Goal: Communication & Community: Participate in discussion

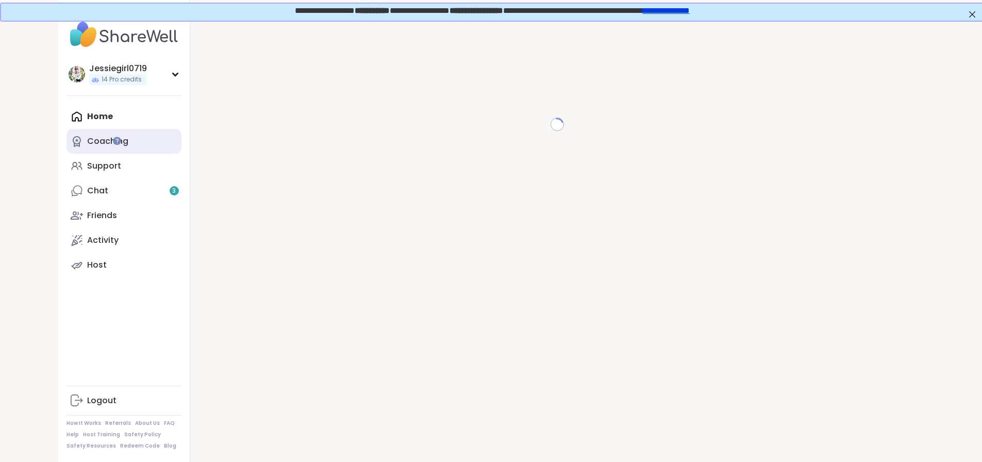
click at [87, 140] on div "Coaching" at bounding box center [107, 141] width 41 height 11
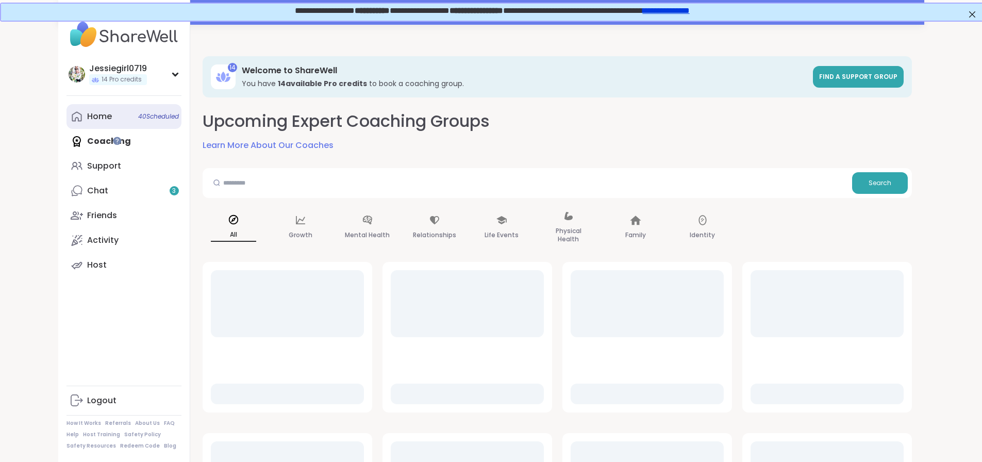
click at [87, 117] on div "Home 40 Scheduled" at bounding box center [99, 116] width 25 height 11
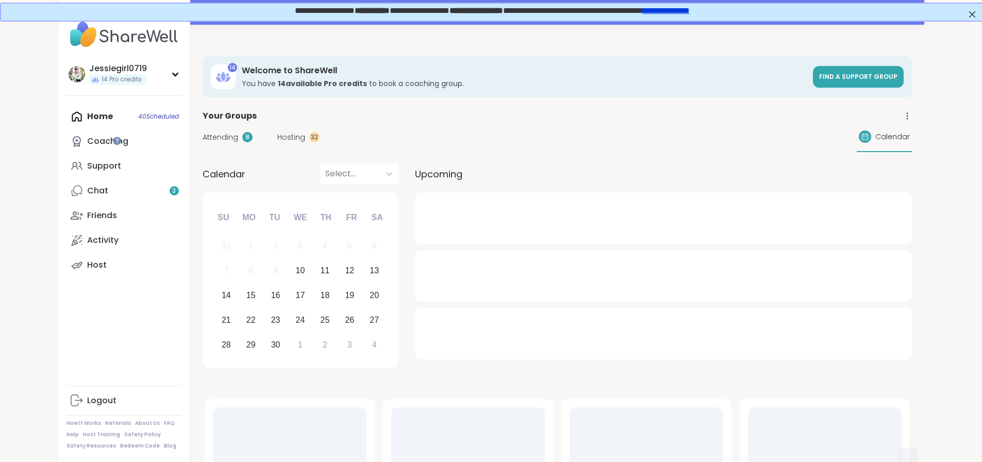
click at [203, 135] on span "Attending" at bounding box center [221, 137] width 36 height 11
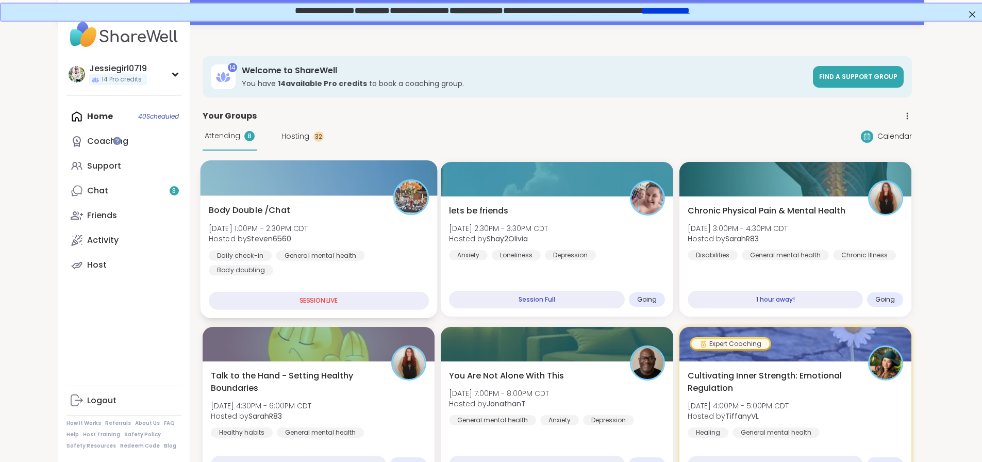
click at [247, 244] on b "Steven6560" at bounding box center [269, 238] width 44 height 10
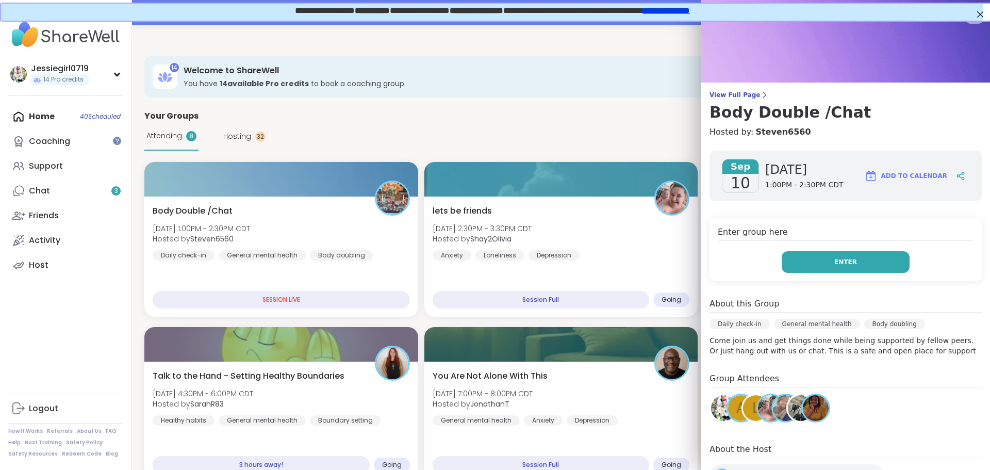
click at [882, 266] on button "Enter" at bounding box center [845, 262] width 128 height 22
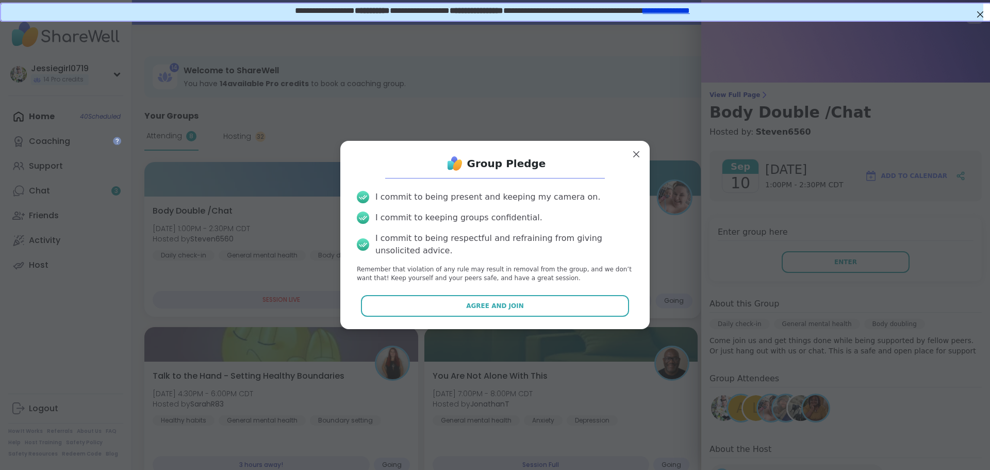
click at [466, 311] on button "Agree and Join" at bounding box center [495, 306] width 269 height 22
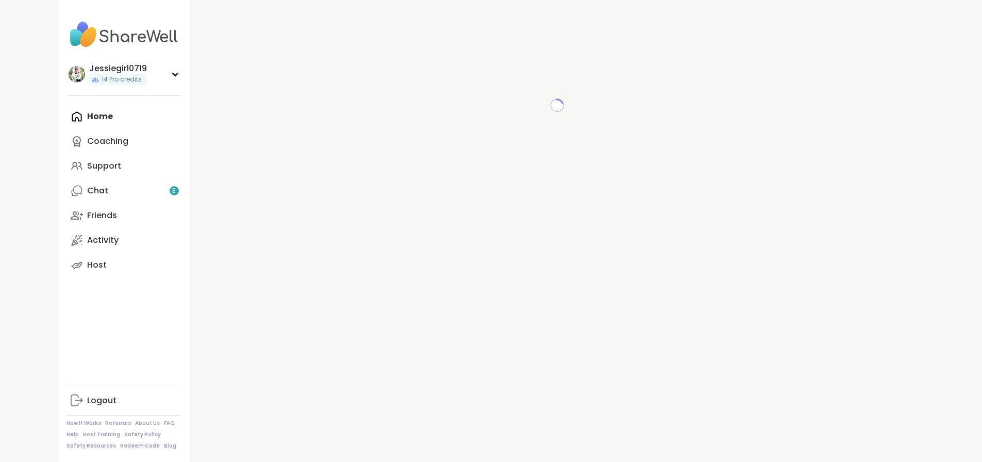
click at [66, 113] on div "Home Coaching Support Chat 3 Friends Activity Host" at bounding box center [123, 190] width 115 height 173
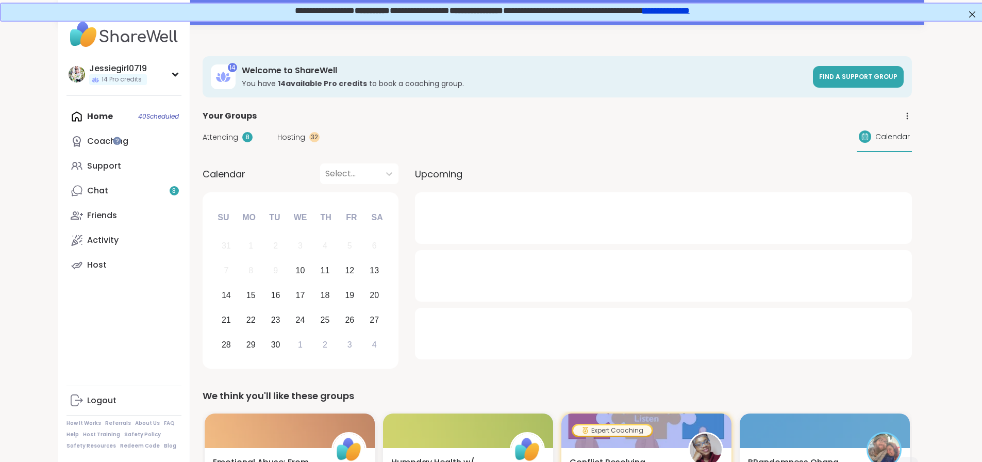
click at [203, 132] on span "Attending" at bounding box center [221, 137] width 36 height 11
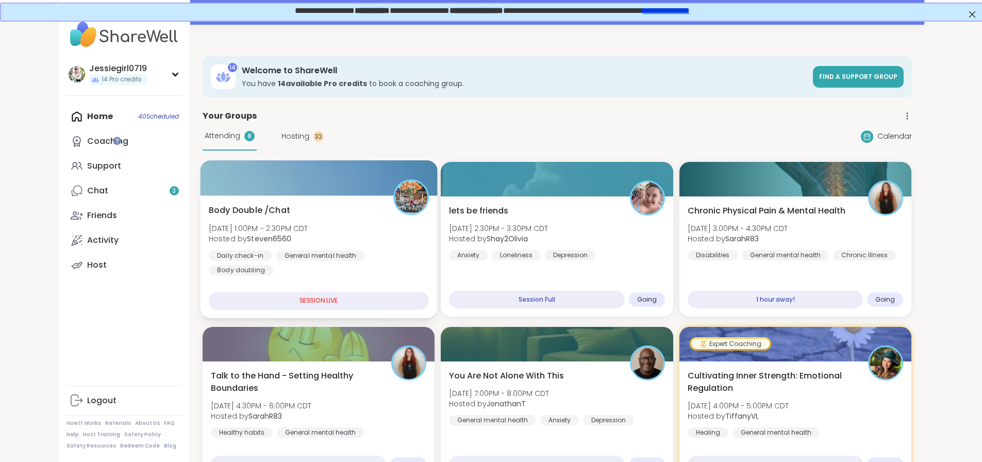
click at [200, 189] on div at bounding box center [318, 177] width 237 height 35
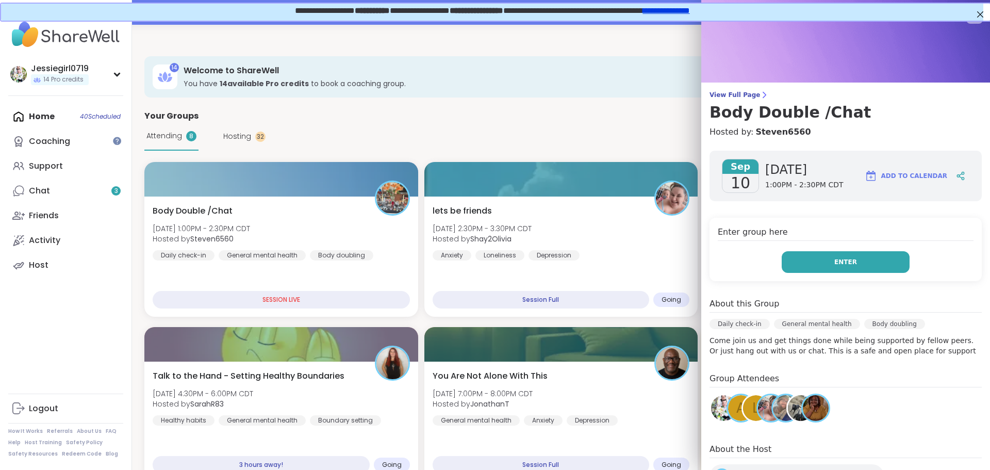
click at [834, 261] on span "Enter" at bounding box center [845, 261] width 23 height 9
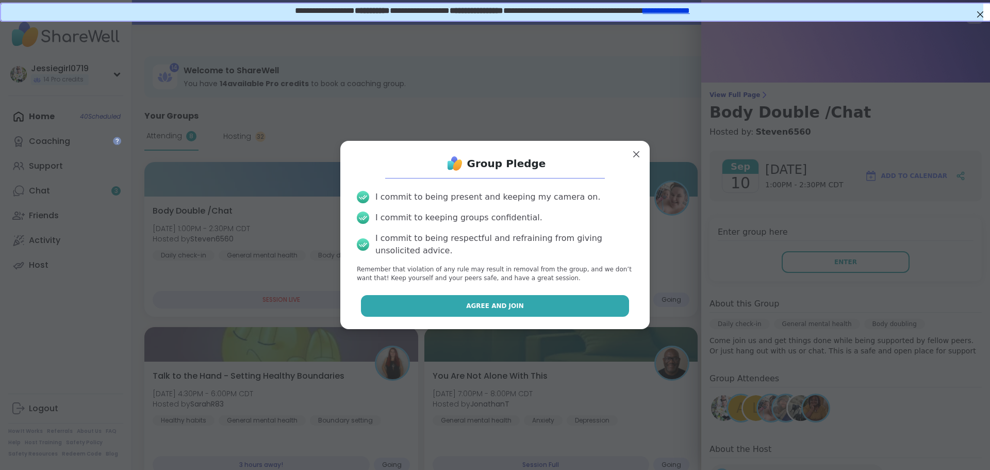
click at [478, 308] on span "Agree and Join" at bounding box center [495, 305] width 58 height 9
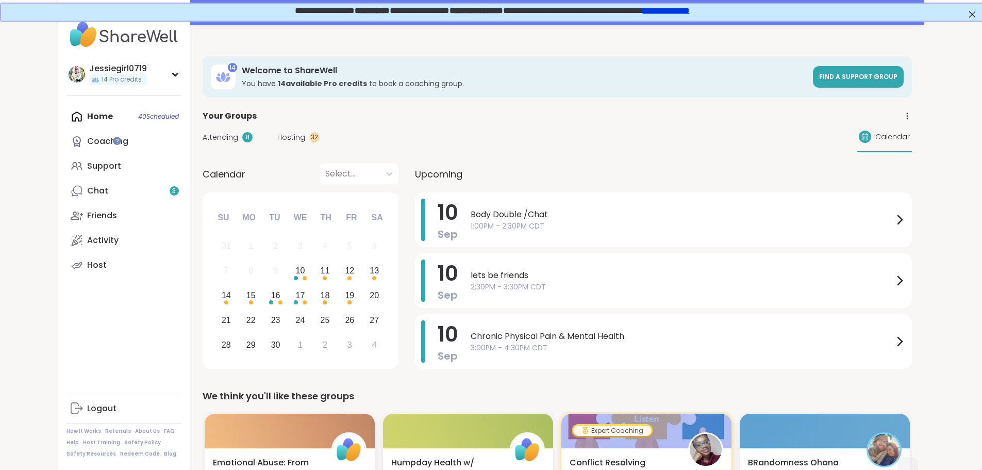
click at [203, 137] on span "Attending" at bounding box center [221, 137] width 36 height 11
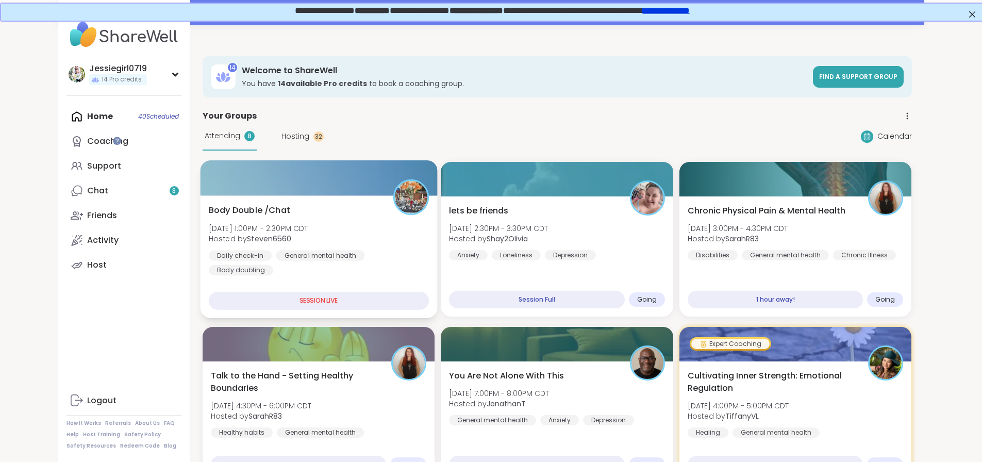
click at [208, 201] on div "Body Double /Chat Wed, Sep 10 | 1:00PM - 2:30PM CDT Hosted by Steven6560 Daily …" at bounding box center [318, 256] width 237 height 123
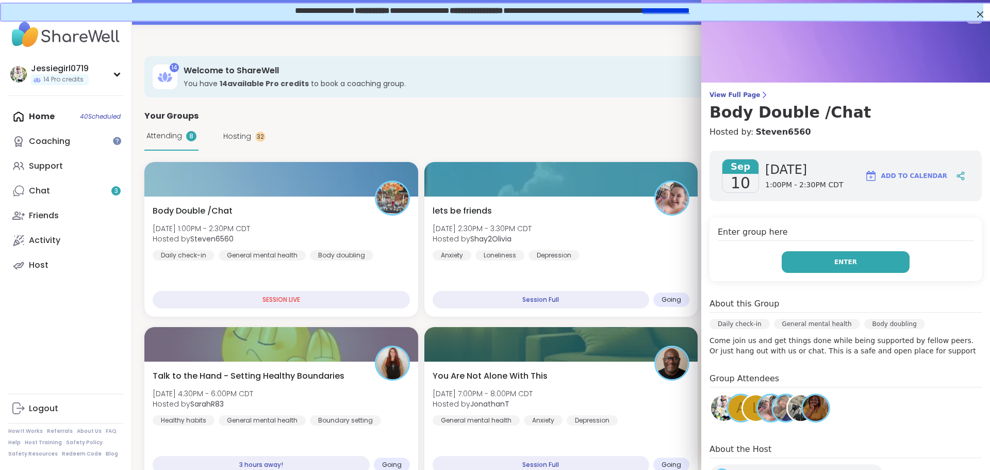
click at [781, 262] on button "Enter" at bounding box center [845, 262] width 128 height 22
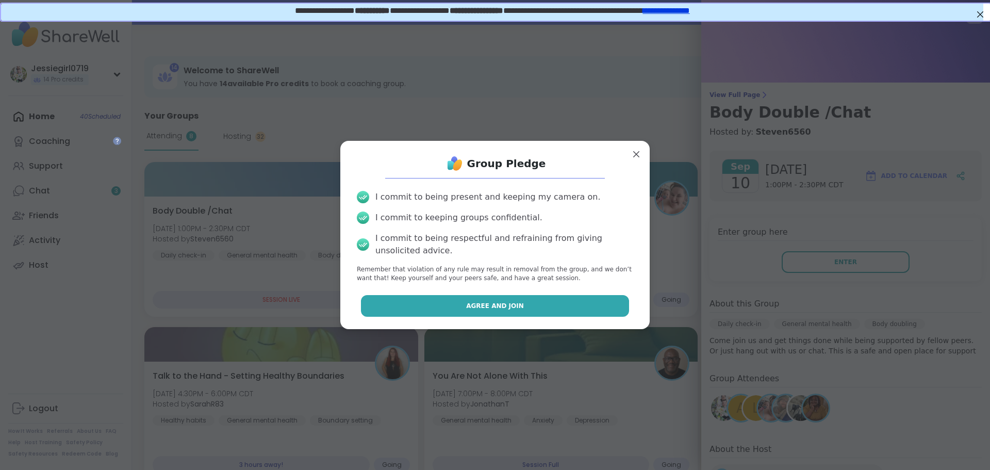
click at [539, 310] on button "Agree and Join" at bounding box center [495, 306] width 269 height 22
